Goal: Task Accomplishment & Management: Use online tool/utility

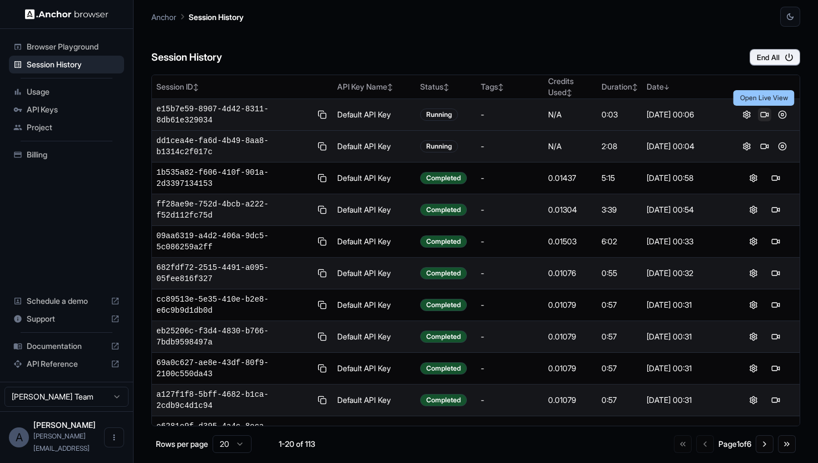
click at [762, 111] on button at bounding box center [764, 114] width 13 height 13
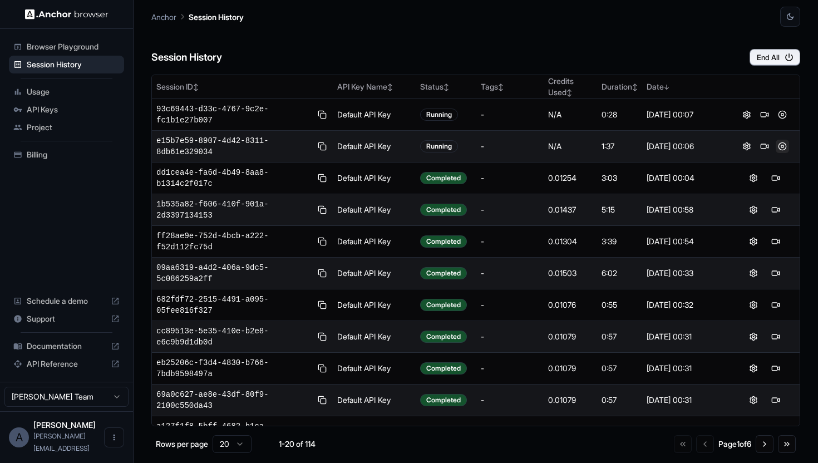
click at [782, 144] on button at bounding box center [782, 146] width 13 height 13
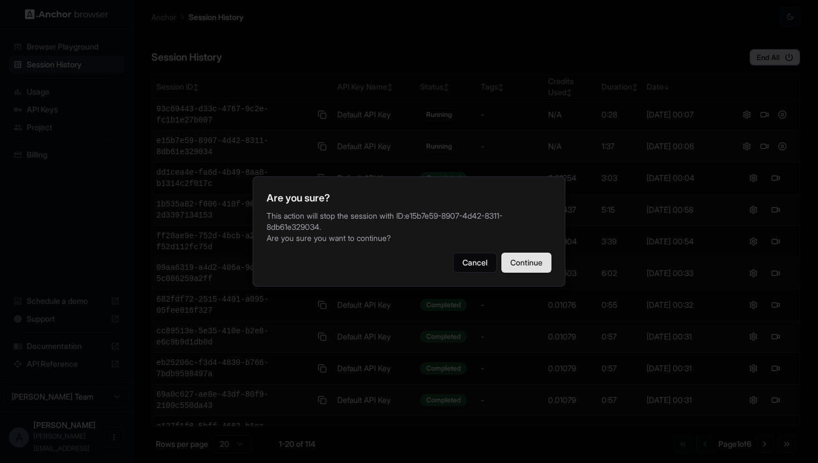
click at [540, 258] on button "Continue" at bounding box center [526, 263] width 50 height 20
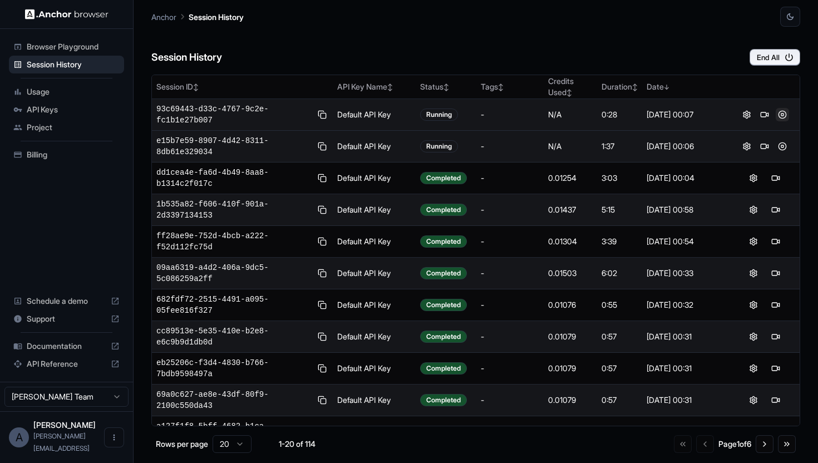
click at [783, 114] on button at bounding box center [782, 114] width 13 height 13
click at [91, 45] on span "Browser Playground" at bounding box center [73, 46] width 93 height 11
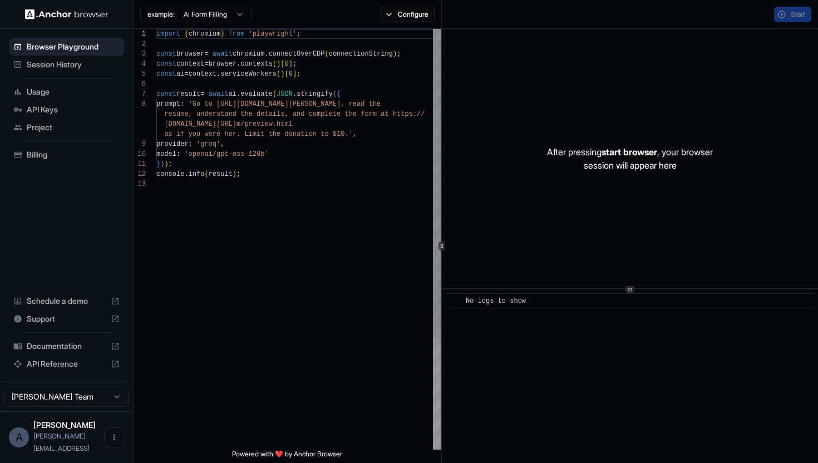
scroll to position [70, 0]
click at [86, 59] on span "Session History" at bounding box center [73, 64] width 93 height 11
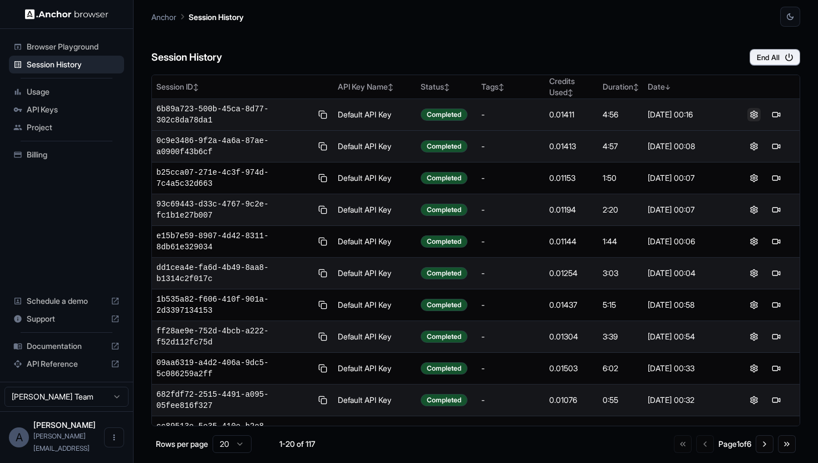
click at [753, 111] on button at bounding box center [753, 114] width 13 height 13
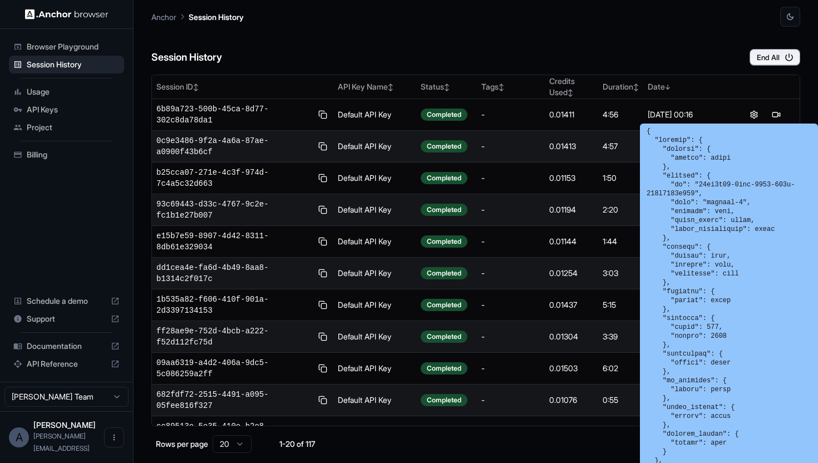
click at [567, 60] on div "Session History End All" at bounding box center [475, 46] width 649 height 39
